Goal: Information Seeking & Learning: Learn about a topic

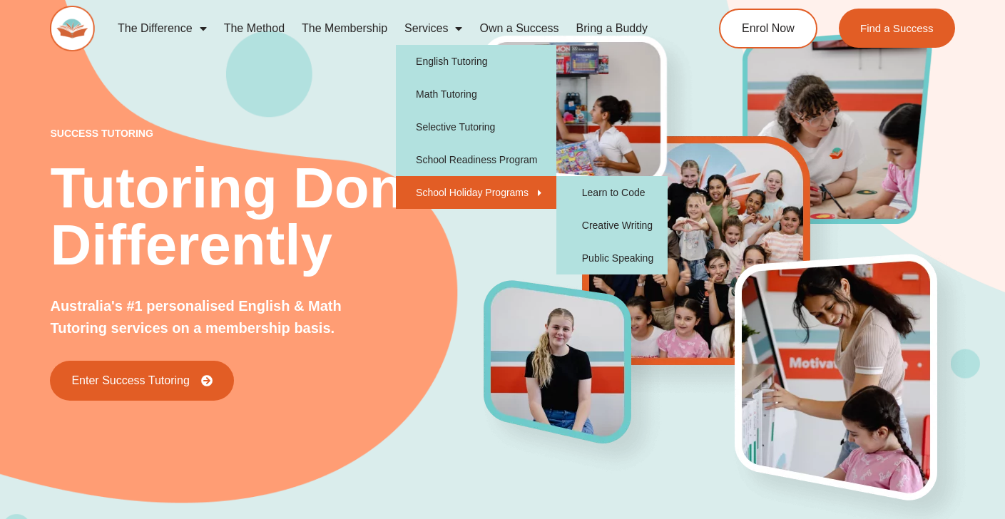
click at [463, 195] on link "School Holiday Programs" at bounding box center [476, 192] width 160 height 33
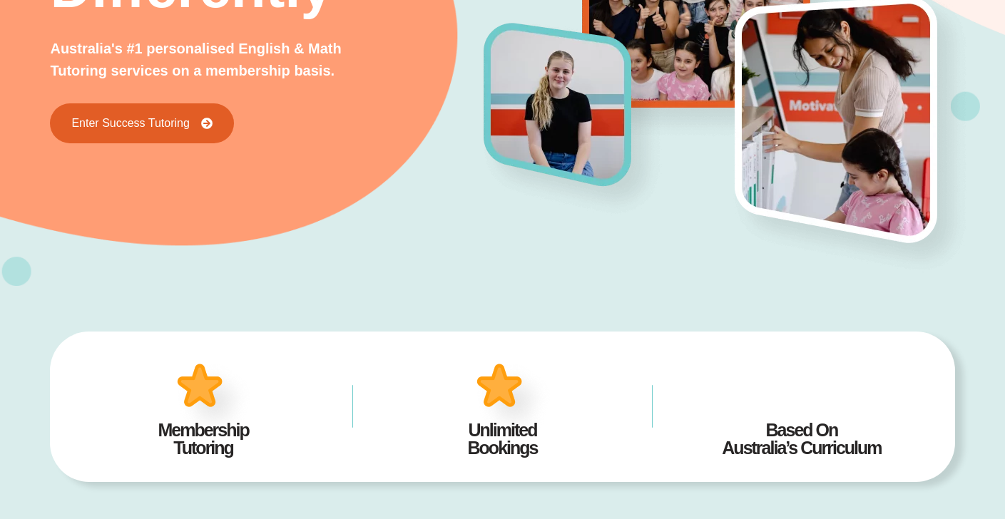
scroll to position [443, 0]
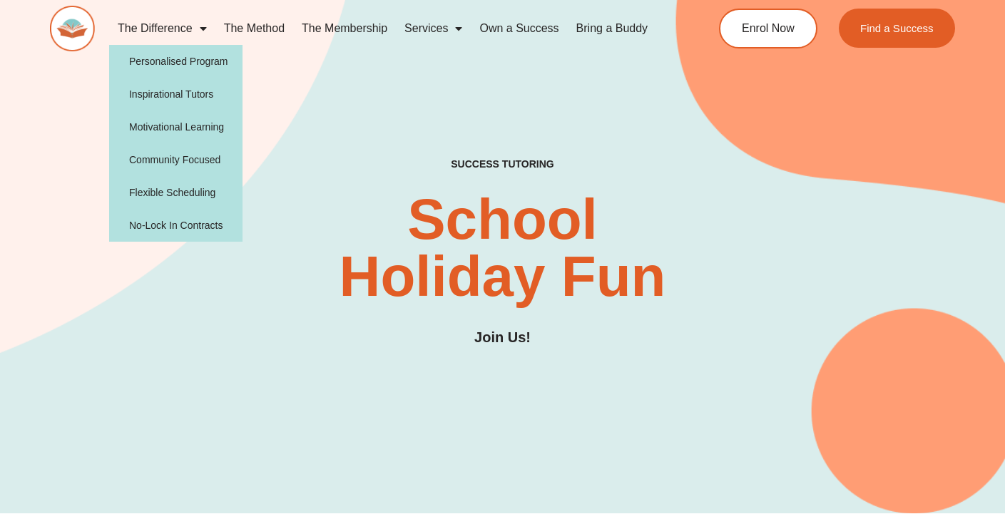
click at [156, 27] on link "The Difference" at bounding box center [162, 28] width 106 height 33
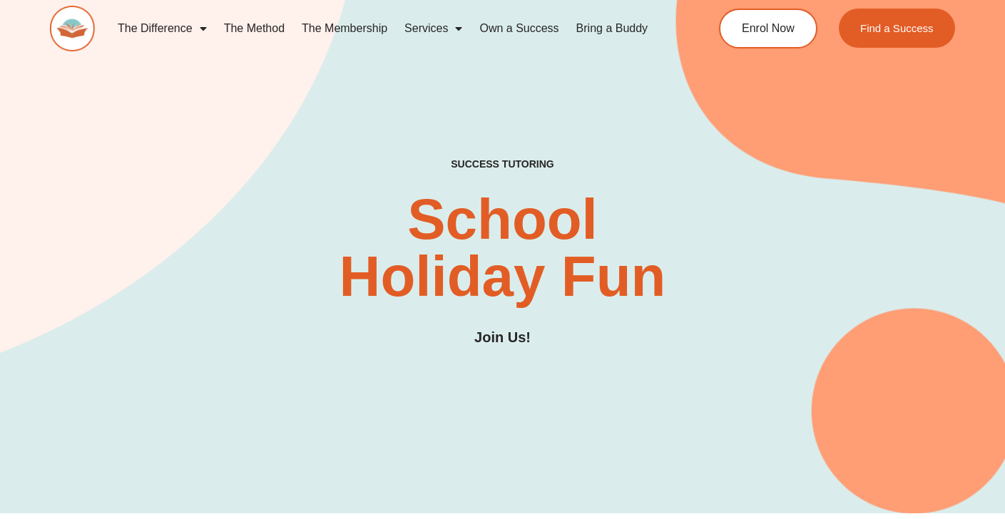
click at [156, 27] on link "The Difference" at bounding box center [162, 28] width 106 height 33
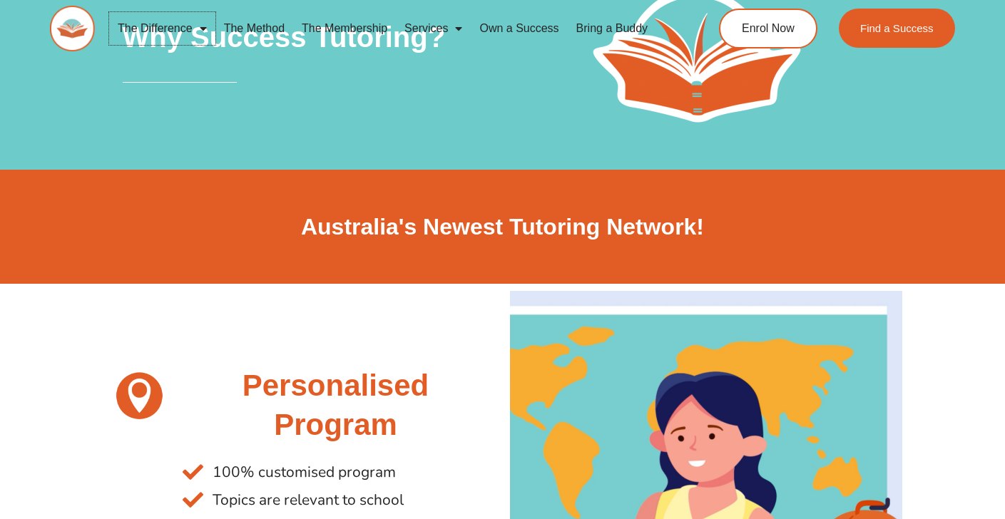
click at [205, 24] on span "Menu" at bounding box center [200, 29] width 14 height 26
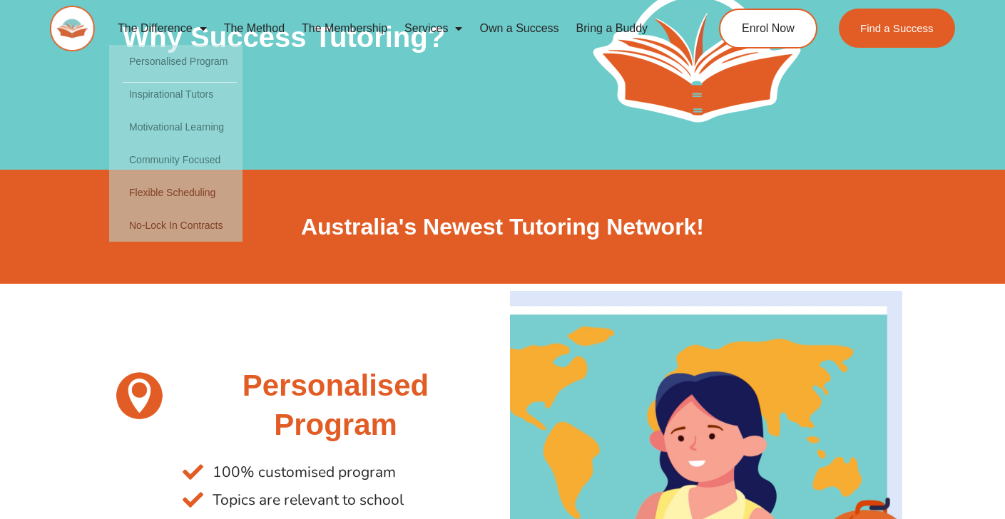
click at [275, 28] on link "The Method" at bounding box center [254, 28] width 78 height 33
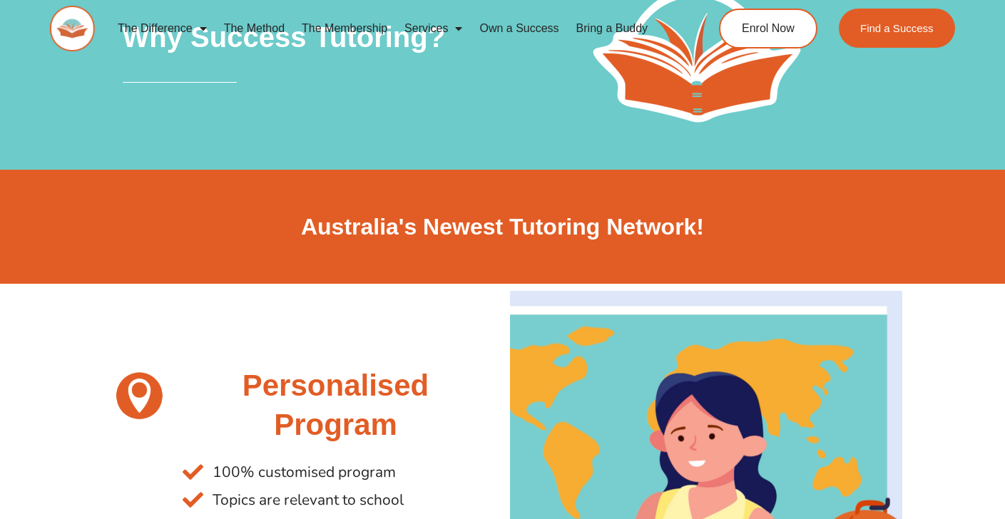
click at [333, 27] on link "The Membership" at bounding box center [344, 28] width 103 height 33
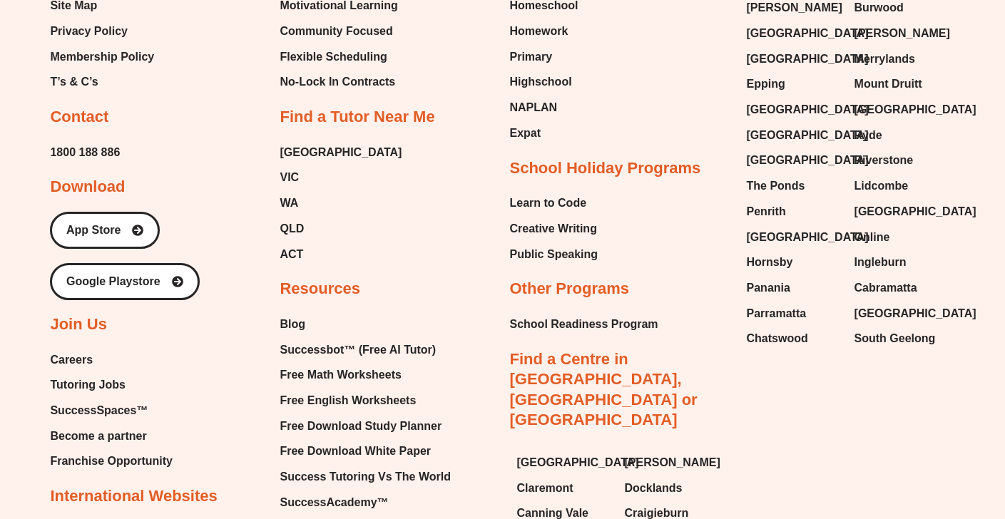
scroll to position [3765, 0]
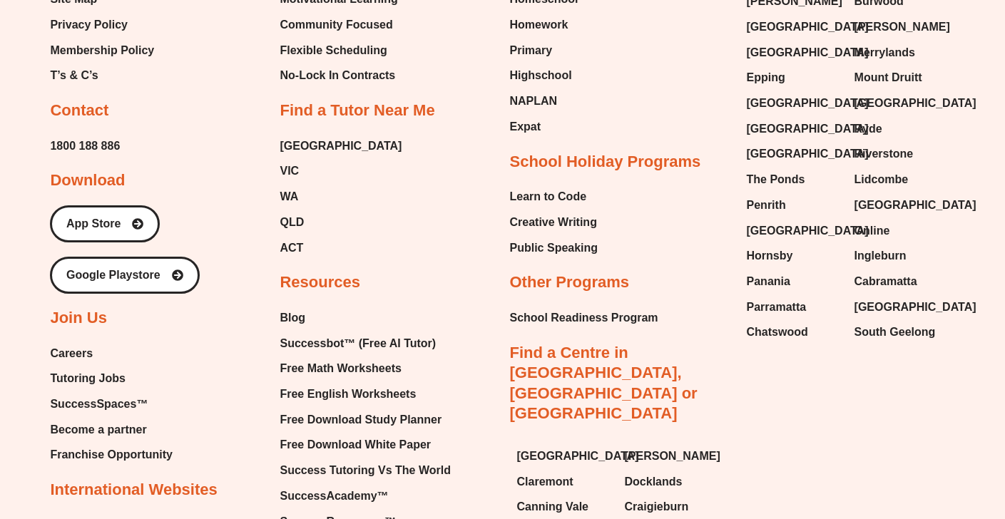
click at [134, 444] on span "Franchise Opportunity" at bounding box center [111, 454] width 123 height 21
